Goal: Use online tool/utility: Utilize a website feature to perform a specific function

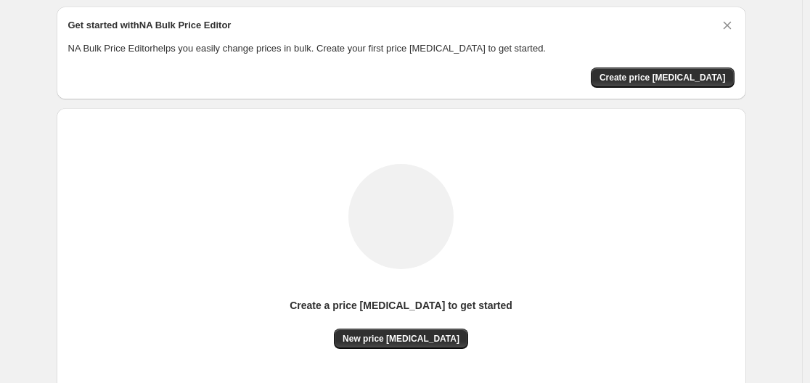
scroll to position [160, 0]
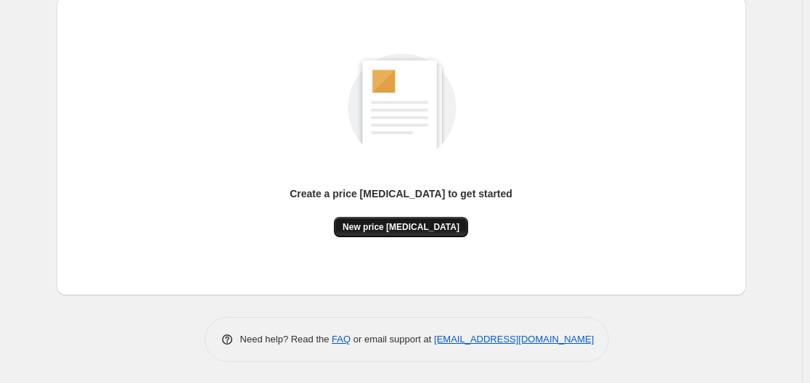
click at [421, 228] on span "New price [MEDICAL_DATA]" at bounding box center [400, 227] width 117 height 12
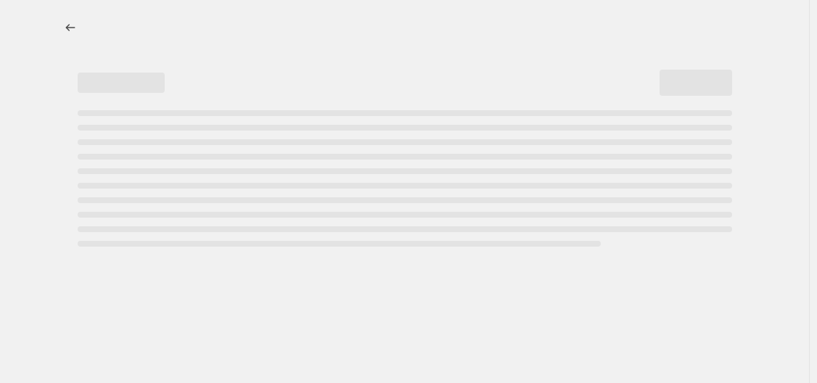
select select "percentage"
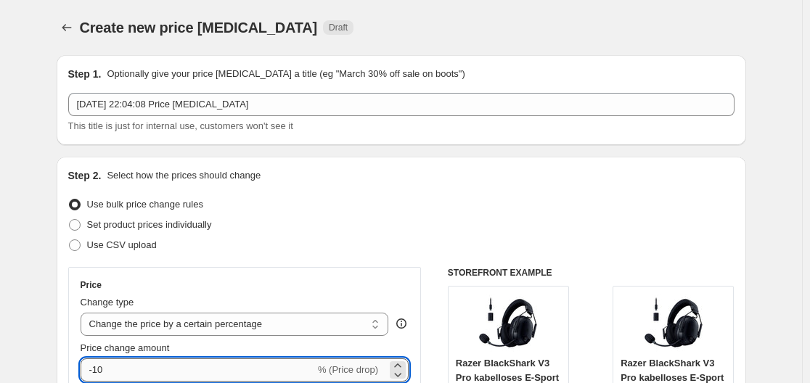
click at [134, 361] on input "-10" at bounding box center [198, 369] width 234 height 23
type input "-1"
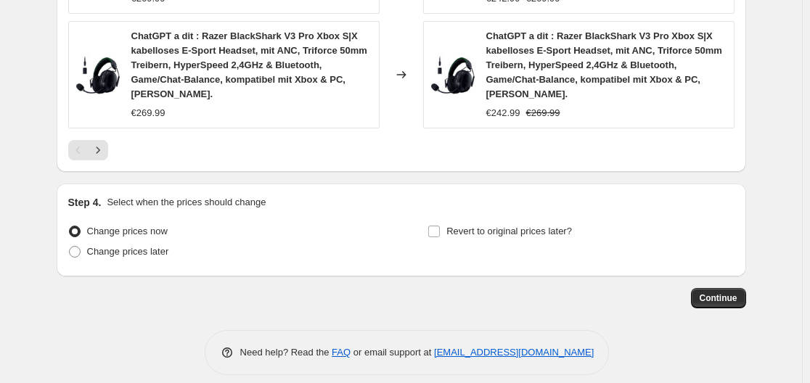
type input "-30"
click at [719, 292] on span "Continue" at bounding box center [718, 298] width 38 height 12
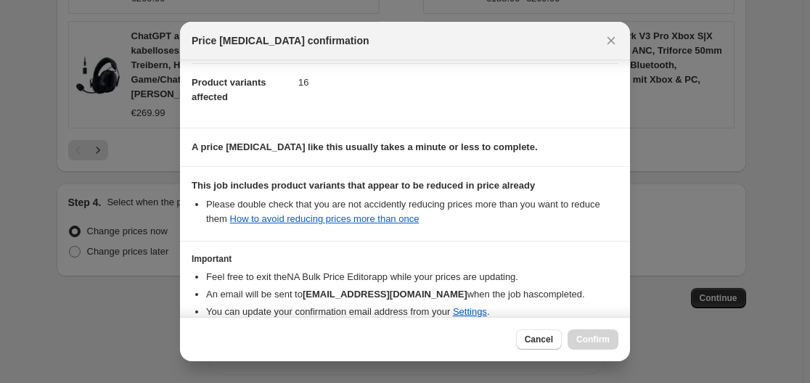
scroll to position [228, 0]
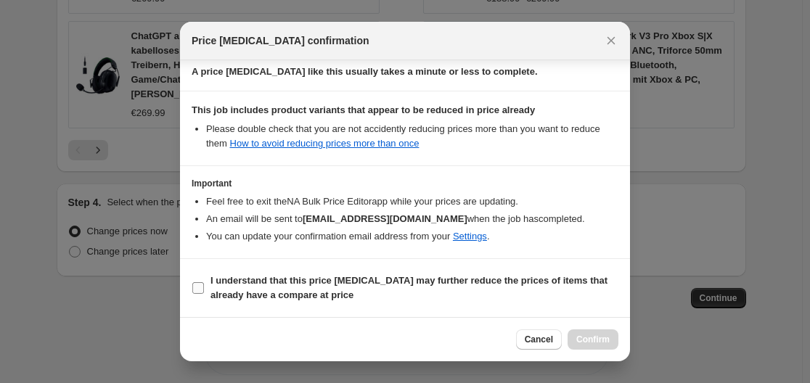
click at [252, 290] on b "I understand that this price [MEDICAL_DATA] may further reduce the prices of it…" at bounding box center [408, 287] width 397 height 25
click at [204, 290] on input "I understand that this price [MEDICAL_DATA] may further reduce the prices of it…" at bounding box center [198, 288] width 12 height 12
checkbox input "true"
click at [601, 345] on button "Confirm" at bounding box center [592, 339] width 51 height 20
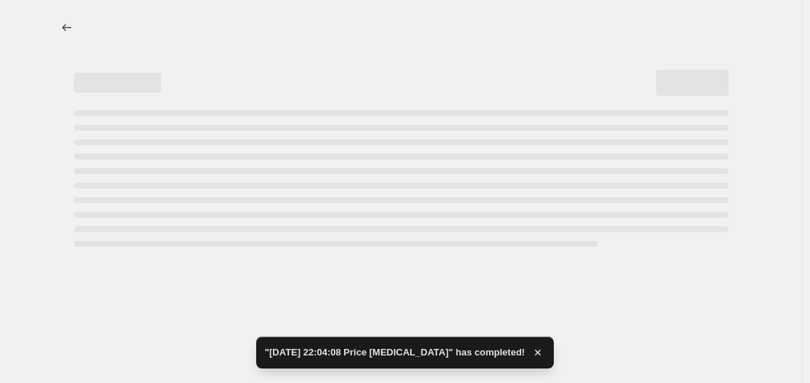
select select "percentage"
